Goal: Task Accomplishment & Management: Manage account settings

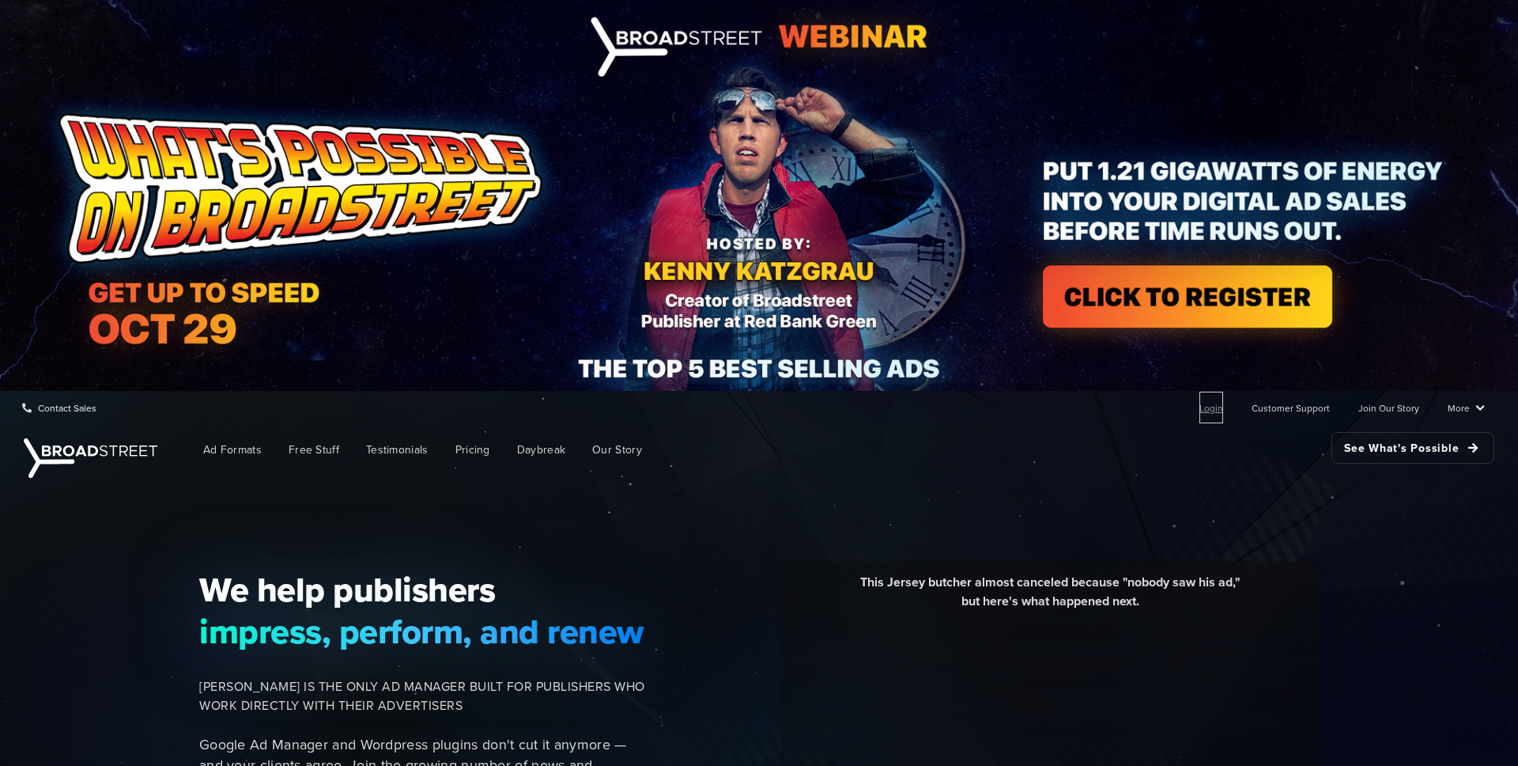
click at [1208, 403] on link "Login" at bounding box center [1212, 407] width 24 height 32
click at [1208, 405] on link "Login" at bounding box center [1212, 407] width 24 height 32
click at [1215, 408] on link "Login" at bounding box center [1212, 407] width 24 height 32
